Goal: Task Accomplishment & Management: Use online tool/utility

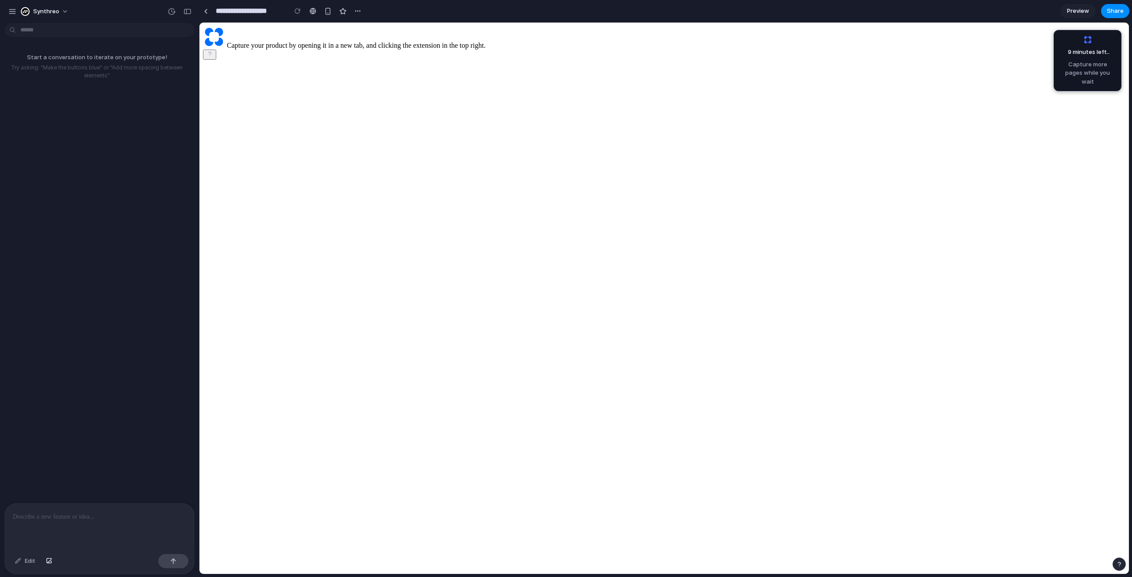
click at [267, 60] on main "Capture your product by opening it in a new tab, and clicking the extension in …" at bounding box center [664, 43] width 922 height 34
click at [33, 522] on div at bounding box center [99, 527] width 189 height 47
click at [77, 515] on p at bounding box center [99, 517] width 173 height 11
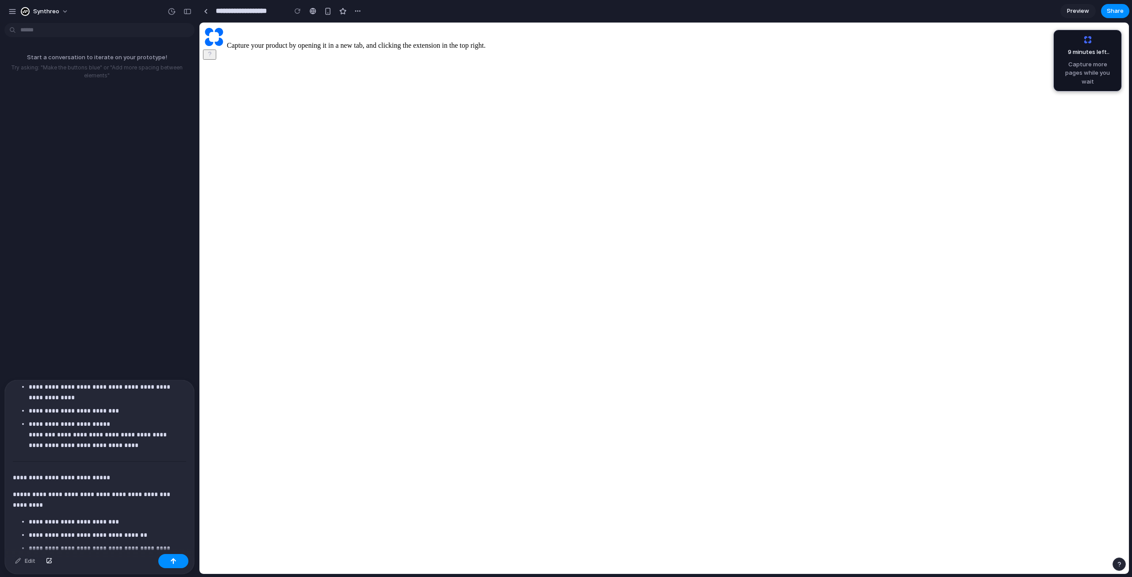
scroll to position [3873, 0]
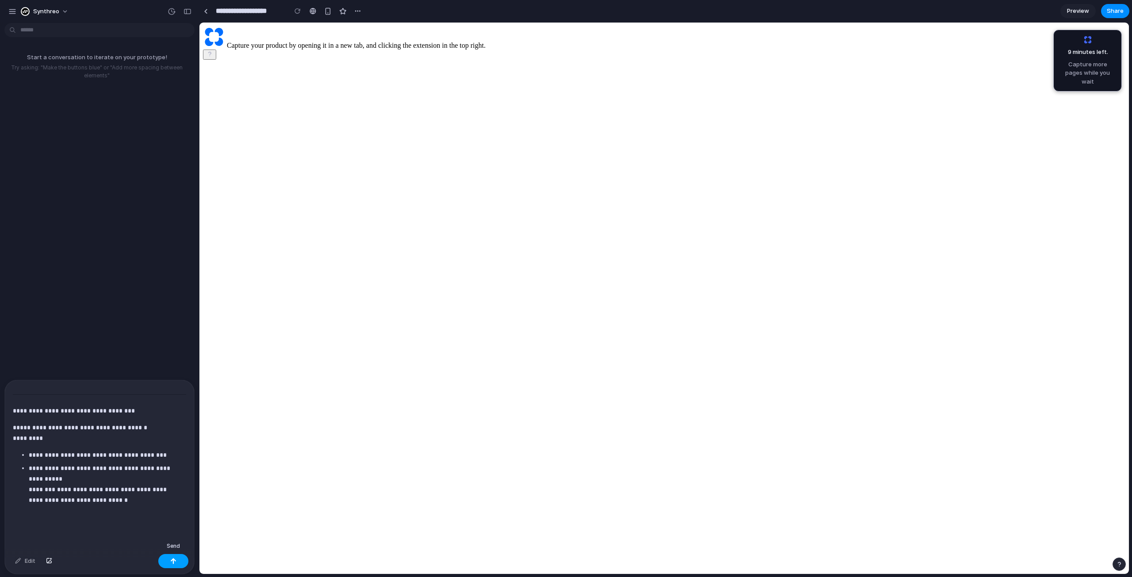
click at [172, 561] on div "button" at bounding box center [173, 561] width 6 height 6
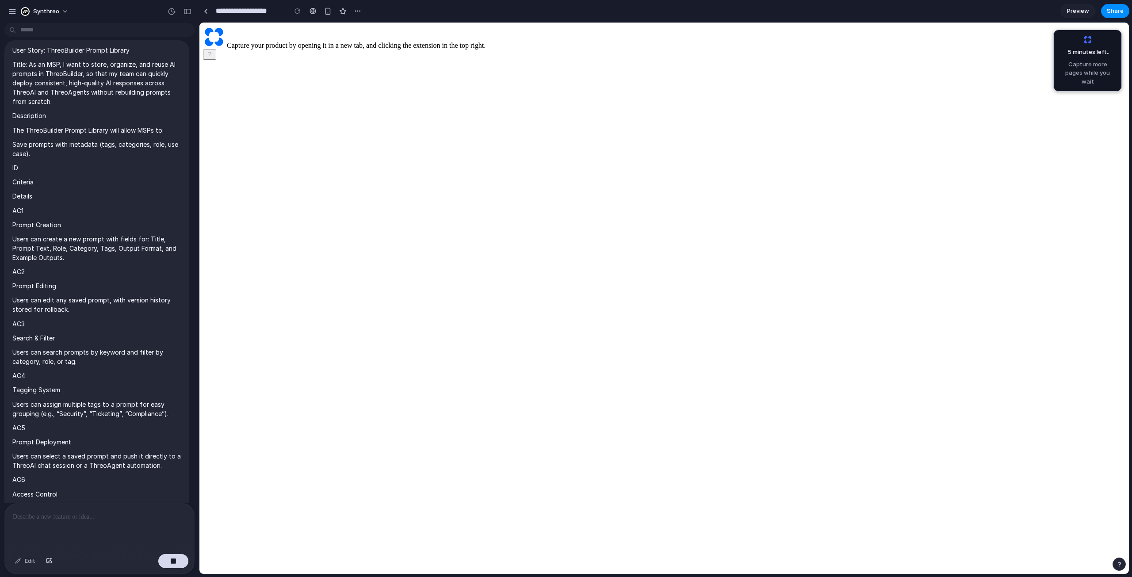
scroll to position [0, 0]
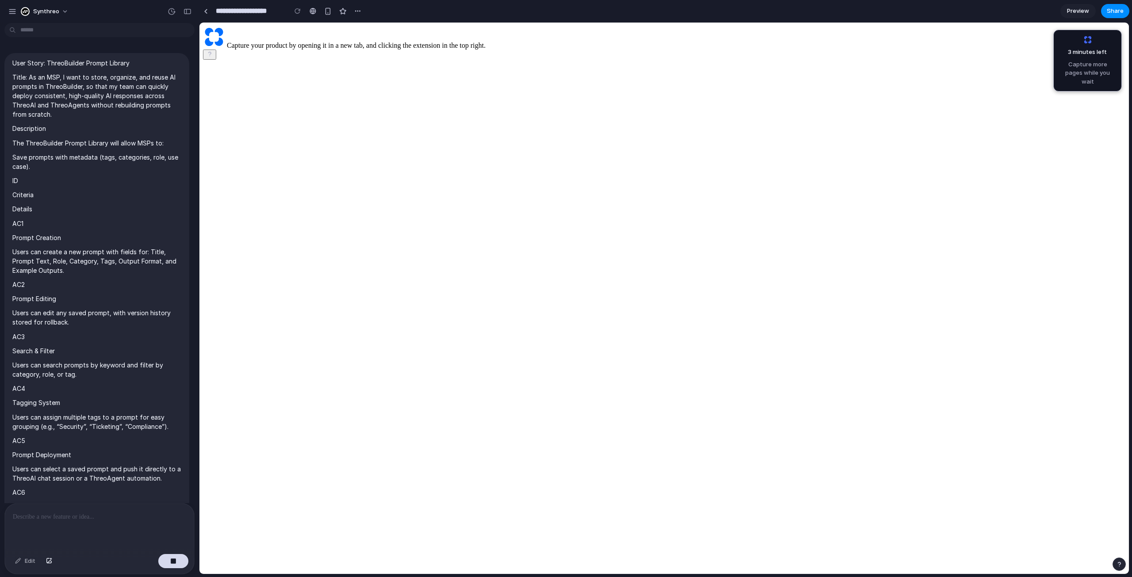
click at [231, 60] on main "Capture your product by opening it in a new tab, and clicking the extension in …" at bounding box center [664, 43] width 922 height 34
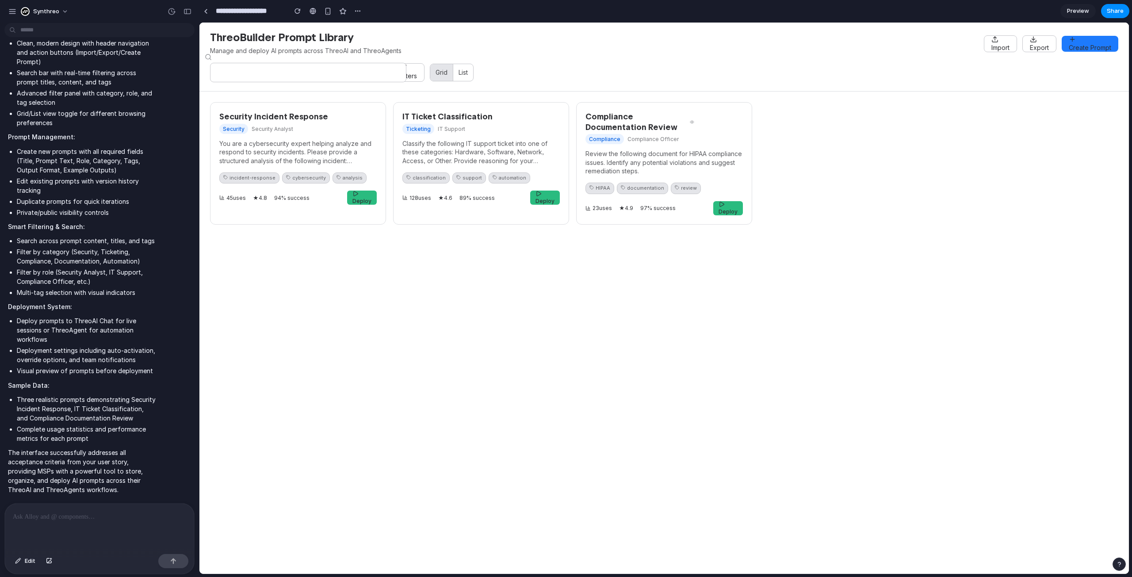
click at [455, 72] on button "List" at bounding box center [463, 72] width 20 height 17
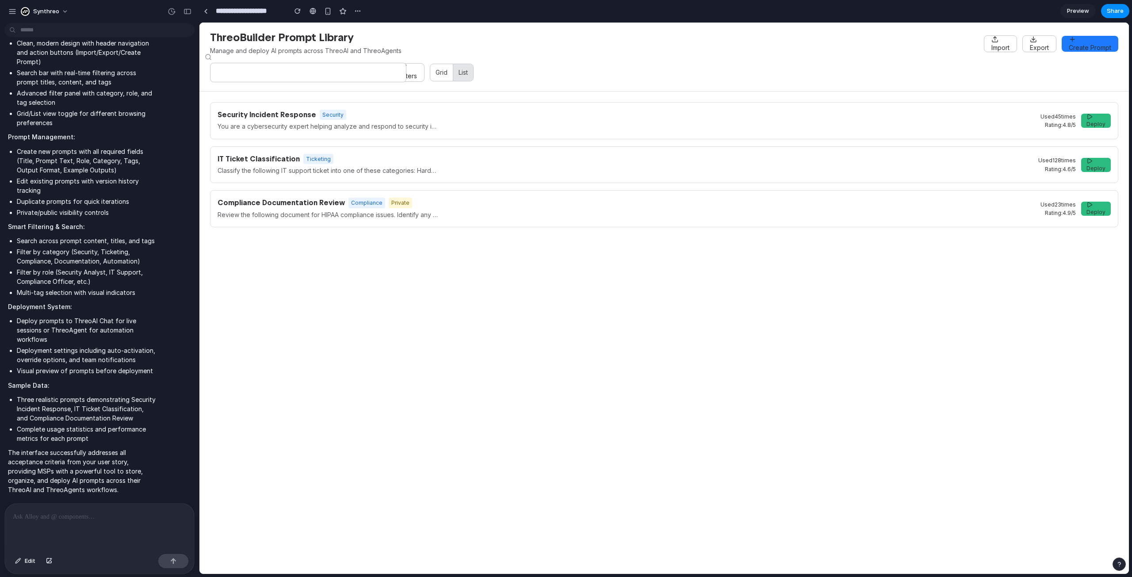
click at [1100, 165] on span "Deploy" at bounding box center [1095, 168] width 19 height 7
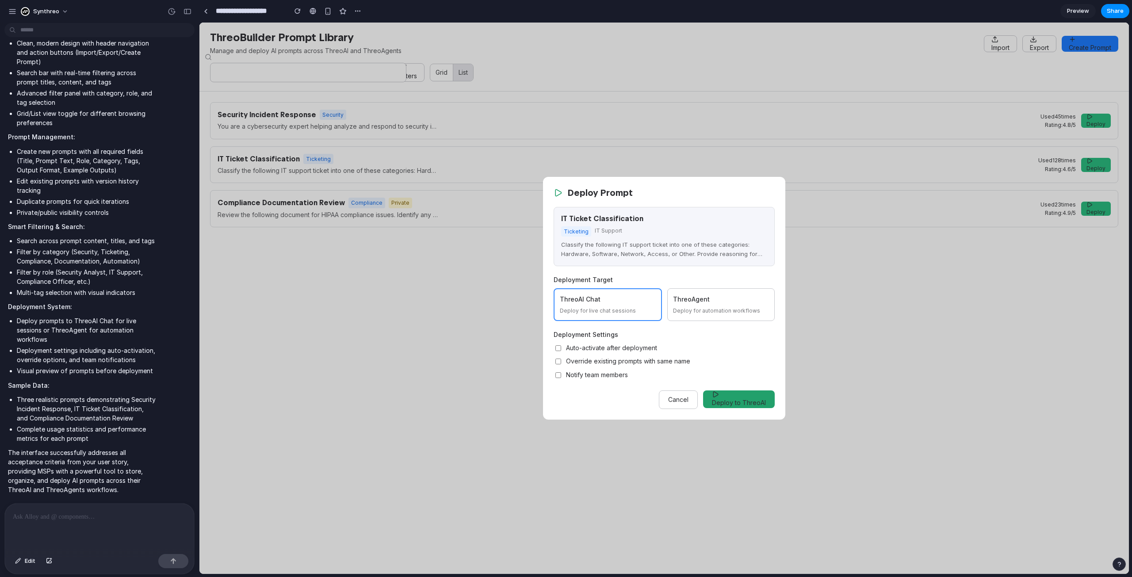
click at [702, 304] on div "ThreoAgent" at bounding box center [721, 299] width 96 height 10
drag, startPoint x: 715, startPoint y: 399, endPoint x: 642, endPoint y: 42, distance: 363.9
click at [713, 399] on span "Deploy to ThreoAgent" at bounding box center [733, 403] width 66 height 8
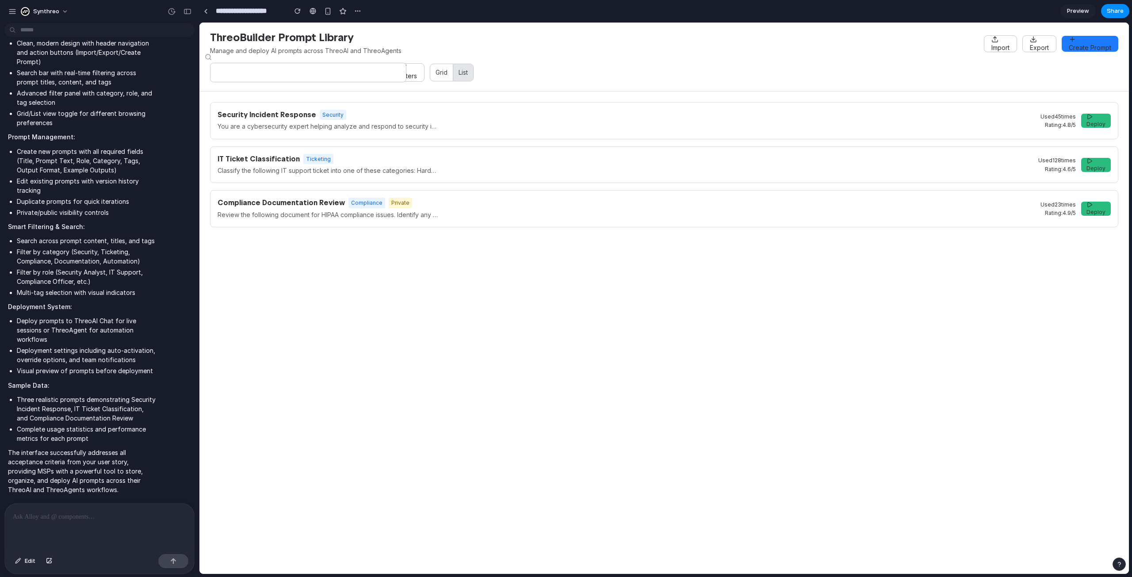
click at [342, 155] on div "IT Ticket Classification Ticketing" at bounding box center [625, 159] width 814 height 10
click at [282, 158] on h3 "IT Ticket Classification" at bounding box center [259, 159] width 82 height 8
click at [443, 74] on button "Grid" at bounding box center [441, 72] width 23 height 17
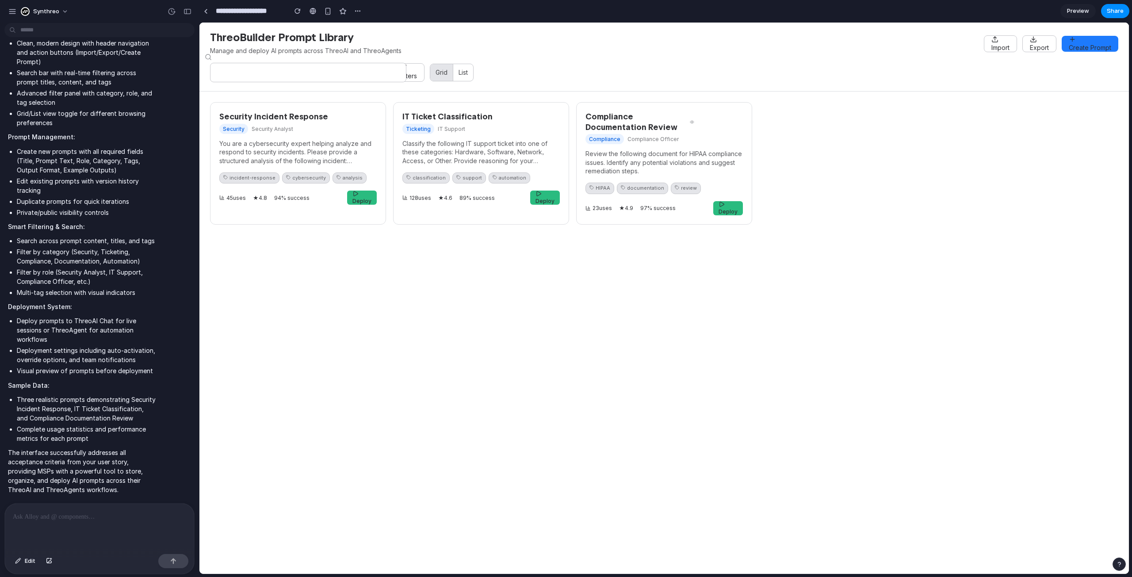
click at [410, 74] on span "Filters" at bounding box center [408, 76] width 17 height 8
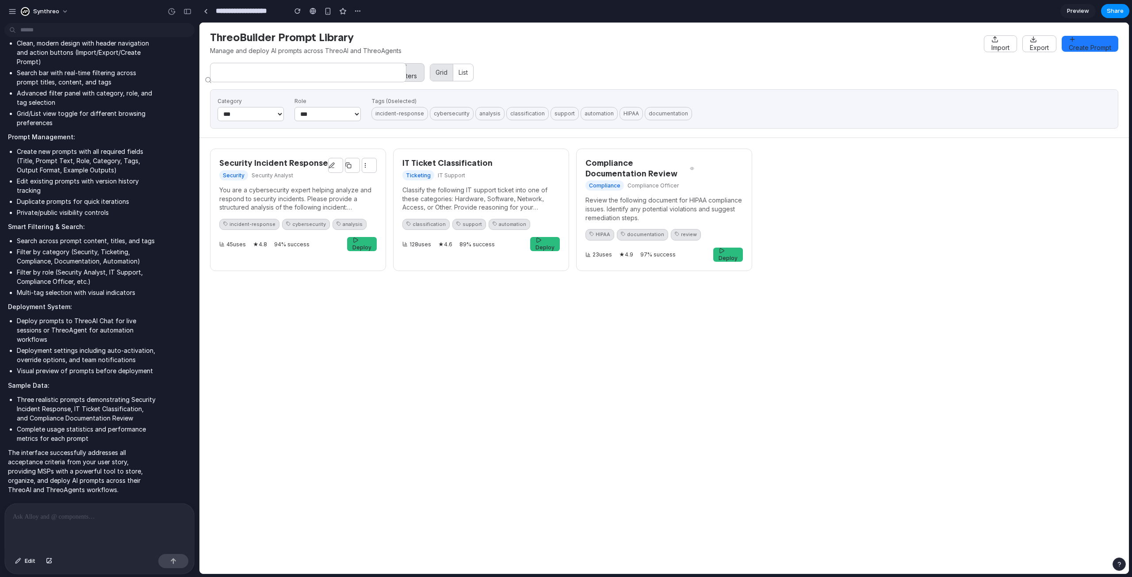
click at [292, 184] on div "Security Incident Response Security Security Analyst You are a cybersecurity ex…" at bounding box center [298, 210] width 176 height 122
